Goal: Information Seeking & Learning: Check status

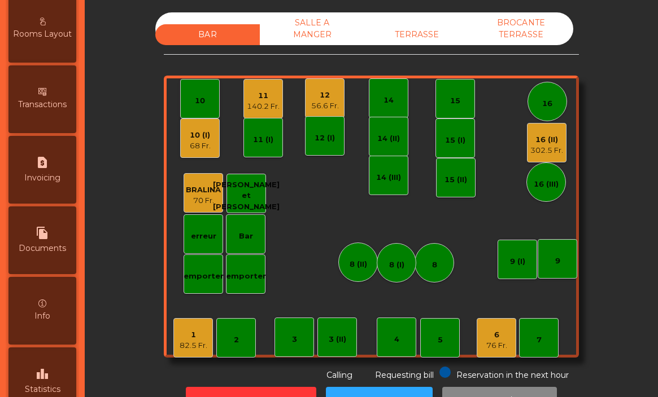
scroll to position [562, 0]
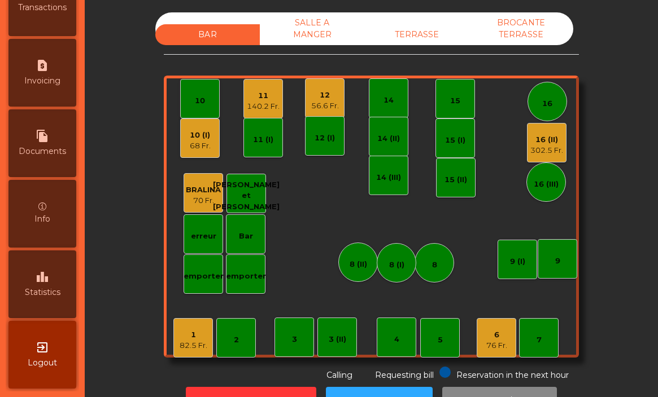
click at [38, 289] on span "Statistics" at bounding box center [43, 293] width 36 height 12
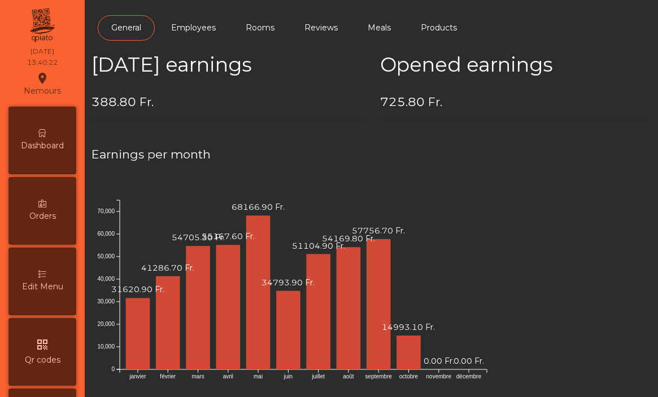
click at [42, 150] on span "Dashboard" at bounding box center [42, 146] width 43 height 12
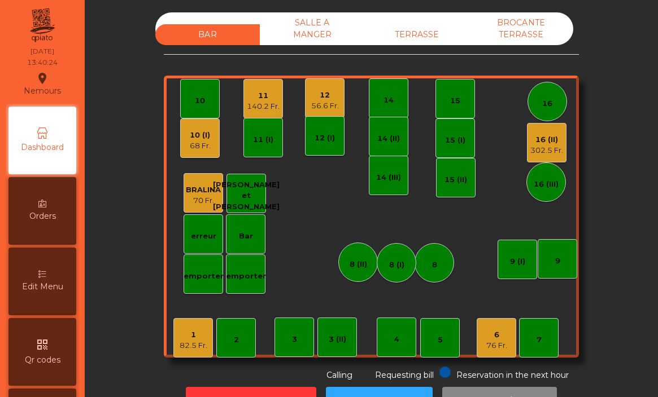
click at [535, 140] on div "16 (II)" at bounding box center [546, 139] width 33 height 11
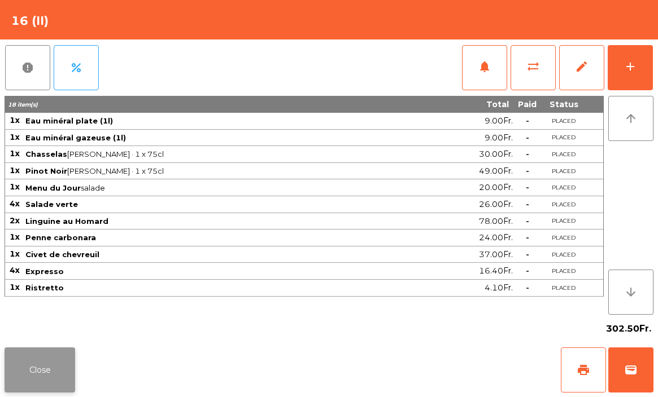
click at [37, 363] on button "Close" at bounding box center [40, 370] width 71 height 45
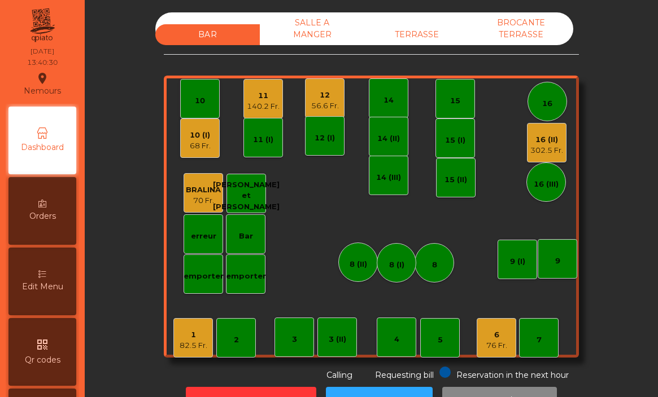
click at [500, 336] on div "6" at bounding box center [496, 335] width 21 height 11
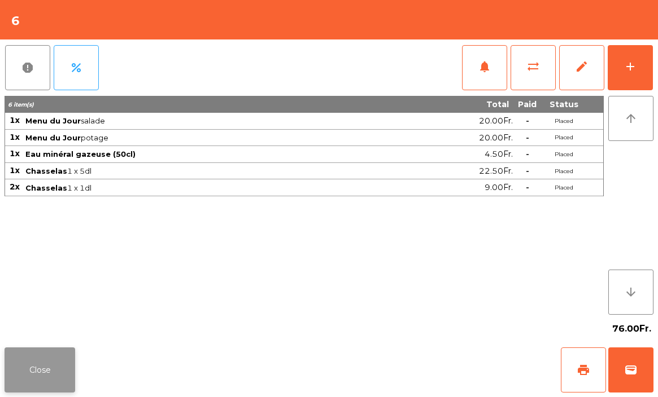
click at [65, 369] on button "Close" at bounding box center [40, 370] width 71 height 45
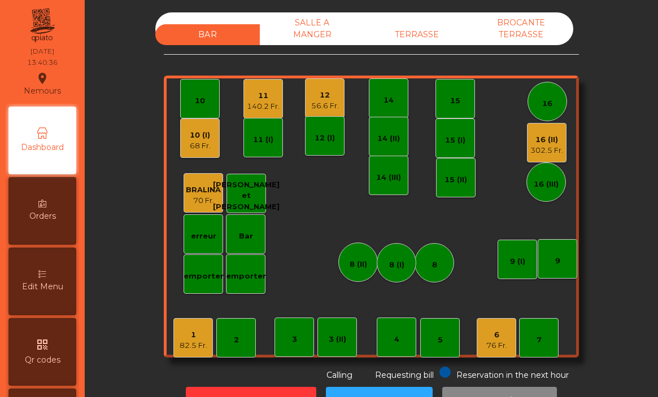
click at [199, 343] on div "82.5 Fr." at bounding box center [193, 345] width 28 height 11
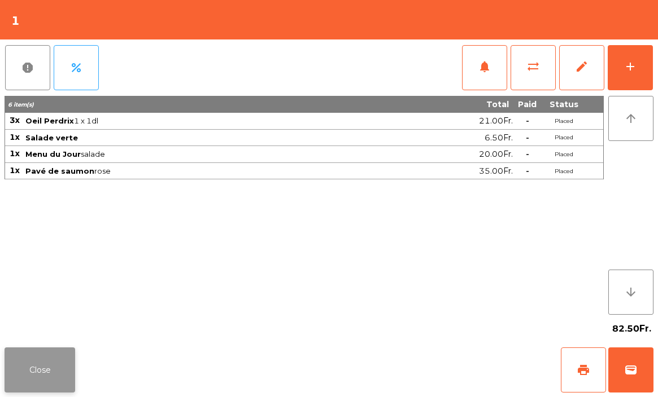
click at [62, 360] on button "Close" at bounding box center [40, 370] width 71 height 45
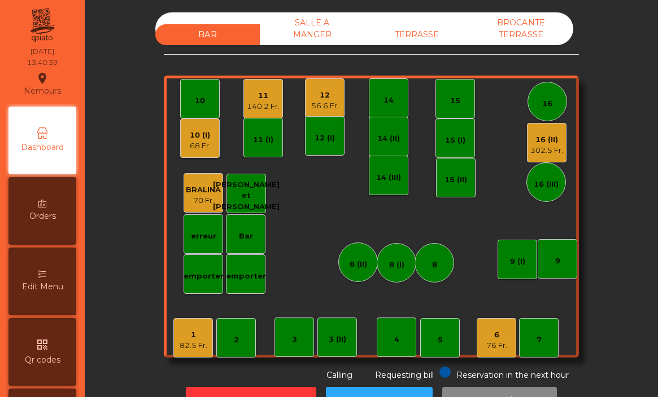
click at [274, 103] on div "140.2 Fr." at bounding box center [263, 106] width 33 height 11
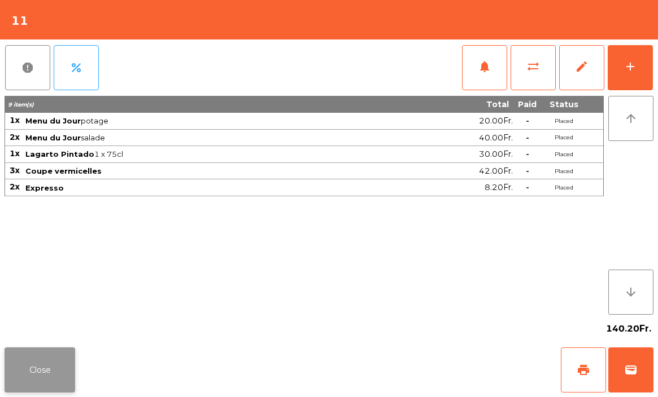
click at [67, 363] on button "Close" at bounding box center [40, 370] width 71 height 45
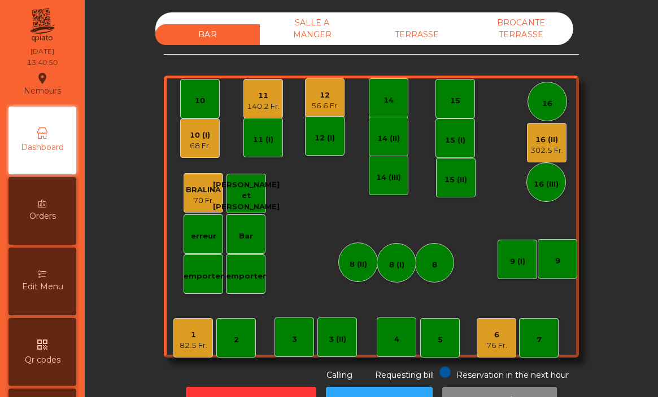
click at [323, 108] on div "56.6 Fr." at bounding box center [325, 105] width 28 height 11
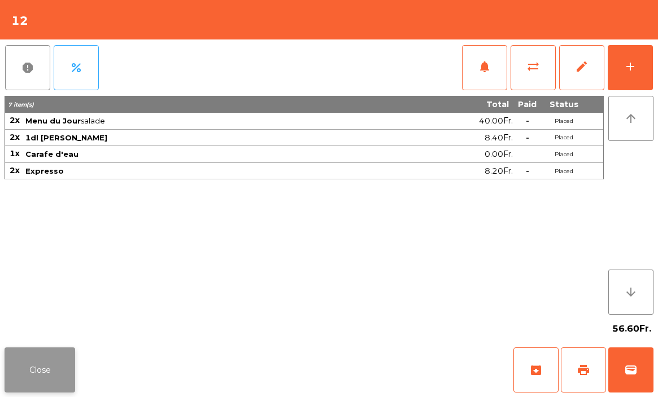
click at [44, 361] on button "Close" at bounding box center [40, 370] width 71 height 45
